Goal: Use online tool/utility: Utilize a website feature to perform a specific function

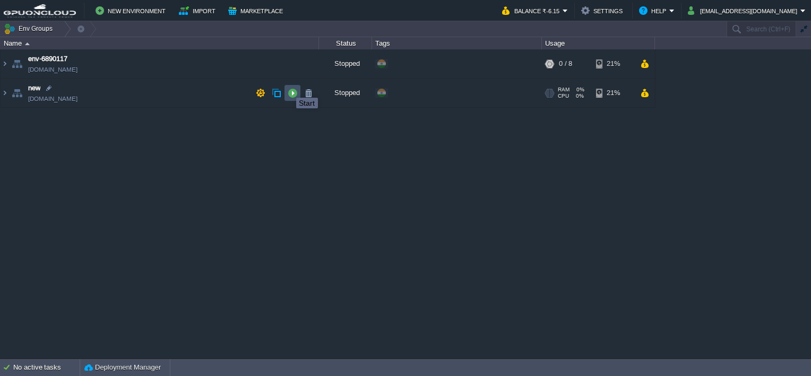
click at [289, 89] on button "button" at bounding box center [293, 93] width 10 height 10
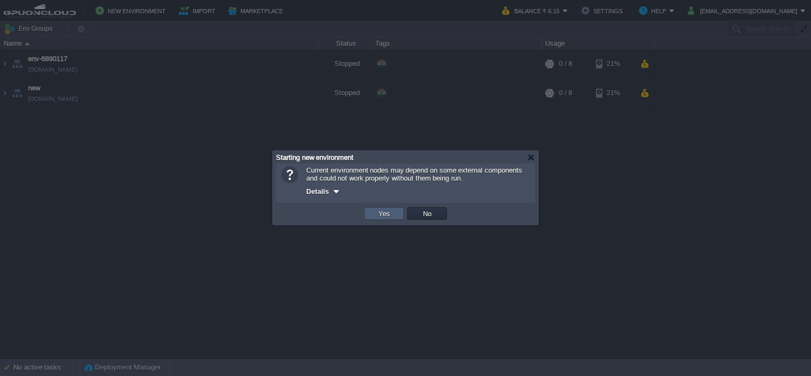
click at [374, 216] on td "Yes" at bounding box center [384, 213] width 40 height 13
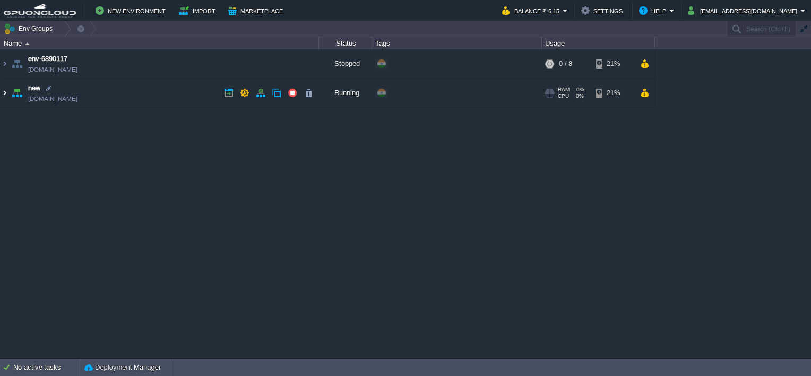
click at [4, 95] on img at bounding box center [5, 93] width 8 height 29
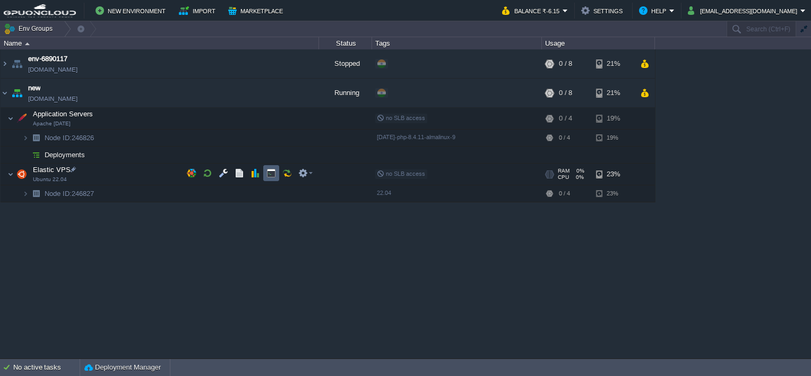
click at [268, 174] on button "button" at bounding box center [272, 173] width 10 height 10
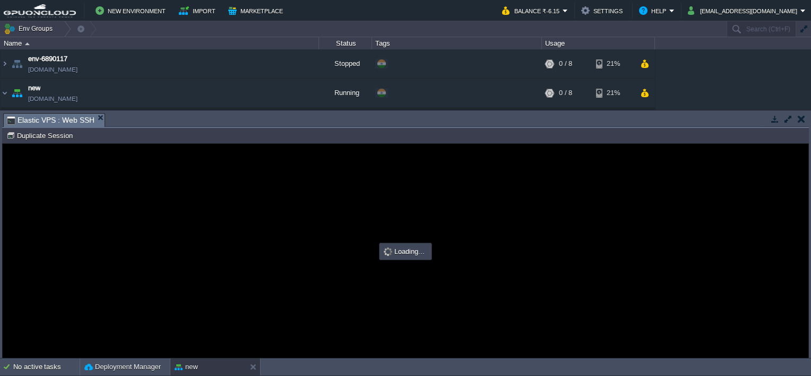
type input "#000000"
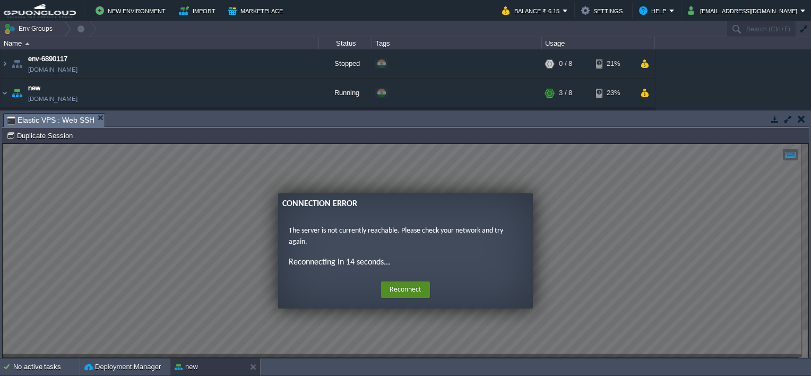
click at [399, 286] on button "Reconnect" at bounding box center [405, 289] width 49 height 17
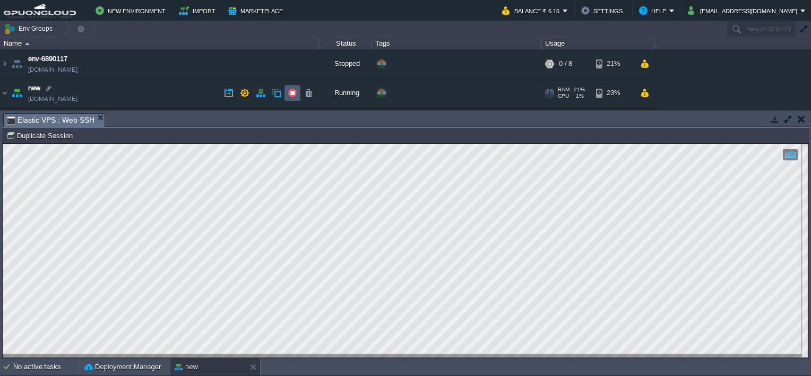
click at [289, 90] on button "button" at bounding box center [293, 93] width 10 height 10
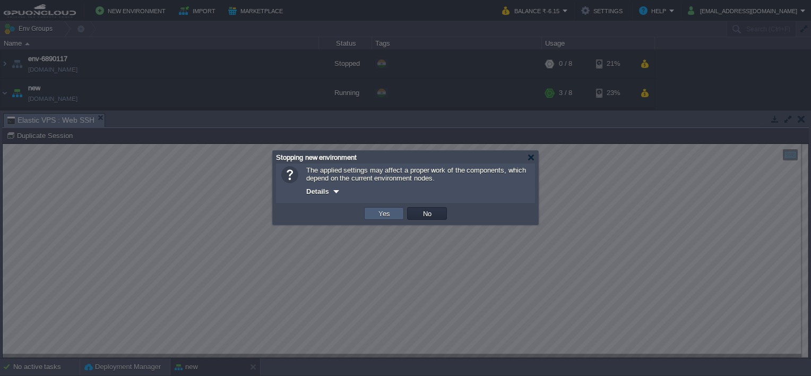
click at [374, 213] on td "Yes" at bounding box center [384, 213] width 40 height 13
